Goal: Register for event/course

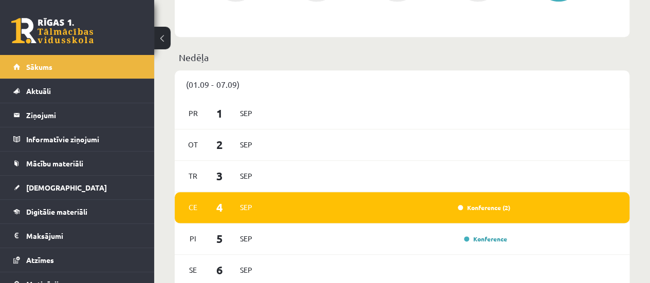
scroll to position [515, 0]
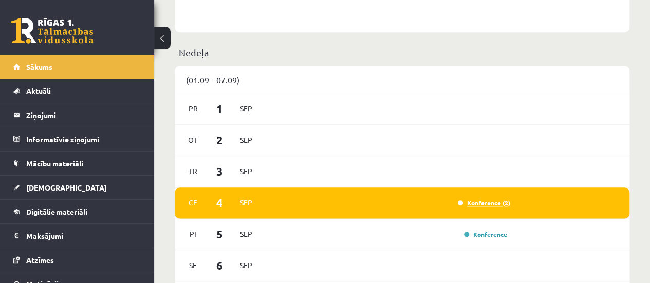
click at [491, 201] on link "Konference (2)" at bounding box center [484, 203] width 52 height 8
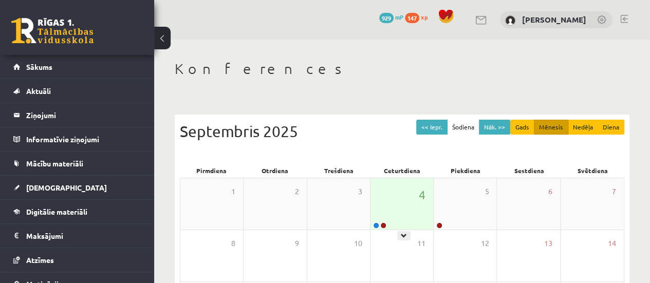
click at [403, 217] on div "4" at bounding box center [401, 203] width 63 height 51
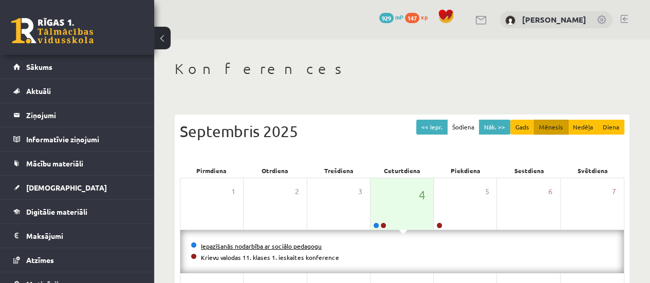
click at [285, 244] on link "Iepazīšanās nodarbība ar sociālo pedagogu" at bounding box center [261, 246] width 121 height 8
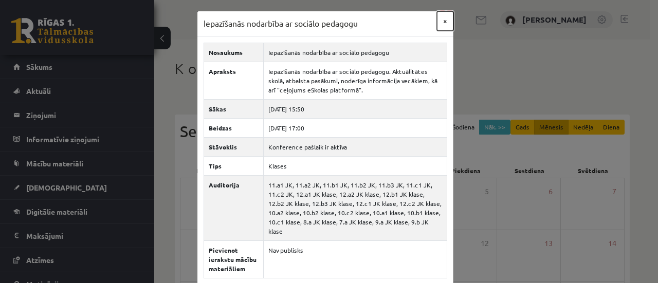
click at [439, 27] on button "×" at bounding box center [445, 21] width 16 height 20
